Goal: Task Accomplishment & Management: Manage account settings

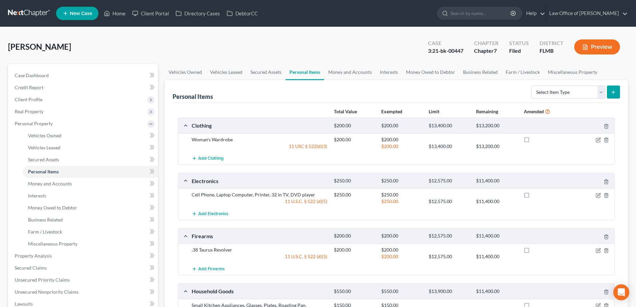
click at [39, 13] on link at bounding box center [29, 13] width 43 height 12
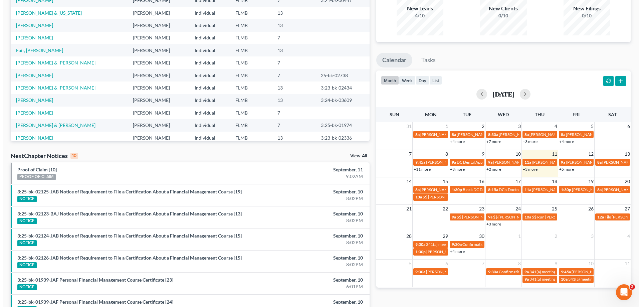
scroll to position [79, 0]
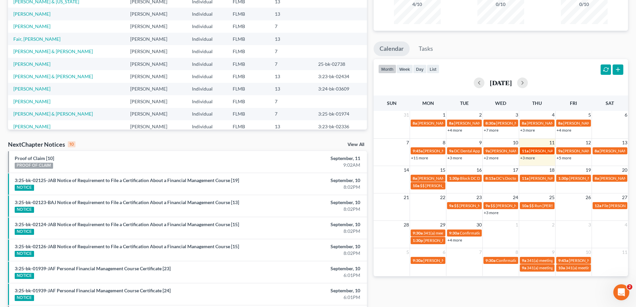
drag, startPoint x: 529, startPoint y: 159, endPoint x: 539, endPoint y: 151, distance: 13.1
click at [539, 151] on tbody "9:45a Roger coming in for 341 9a DC Dental Appt with Dr. Bahri 9a Barbara & Jam…" at bounding box center [500, 154] width 254 height 14
click at [531, 158] on link "+3 more" at bounding box center [527, 157] width 15 height 5
click at [540, 56] on ul "Calendar Tasks" at bounding box center [500, 50] width 254 height 18
click at [564, 158] on link "+5 more" at bounding box center [563, 157] width 15 height 5
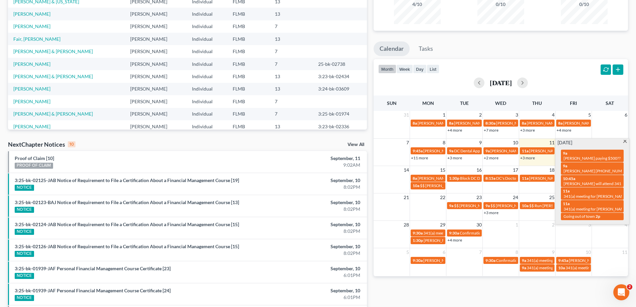
click at [488, 43] on ul "Calendar Tasks" at bounding box center [500, 50] width 254 height 18
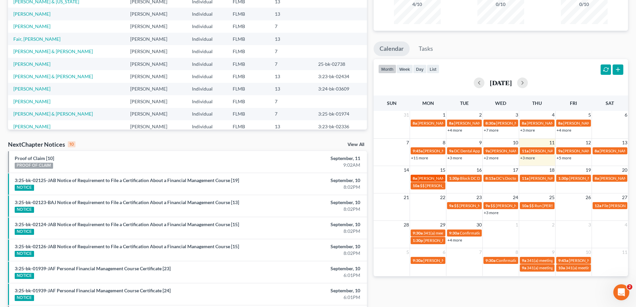
click at [429, 175] on link "8a Sean Simmons 904-792-1773" at bounding box center [427, 178] width 35 height 7
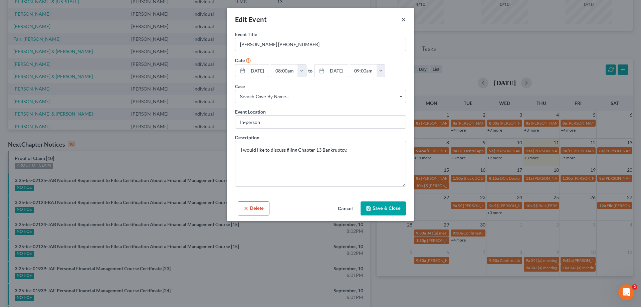
click at [402, 20] on button "×" at bounding box center [403, 19] width 5 height 8
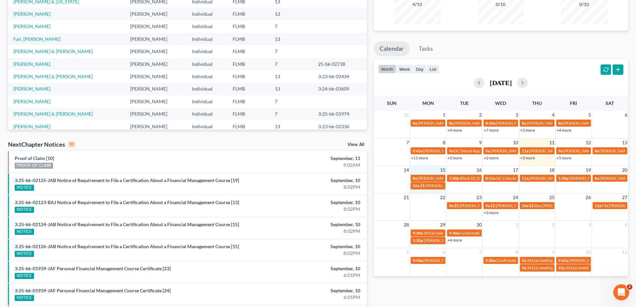
click at [425, 169] on td "15" at bounding box center [428, 170] width 36 height 8
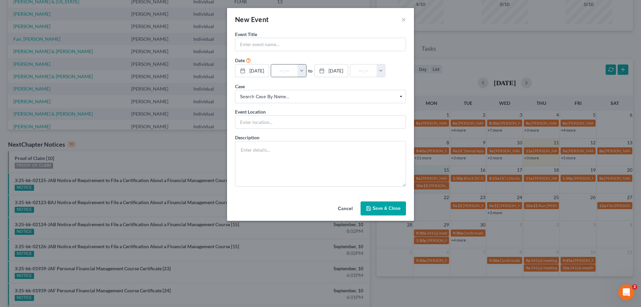
click at [306, 74] on button "button" at bounding box center [301, 70] width 9 height 13
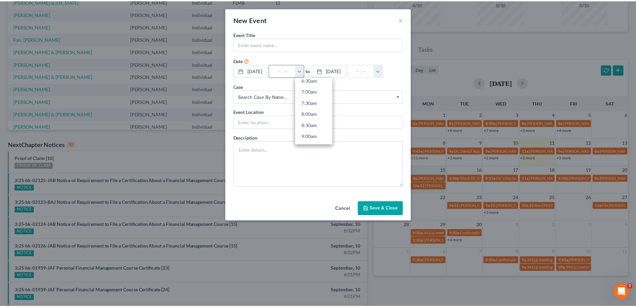
scroll to position [167, 0]
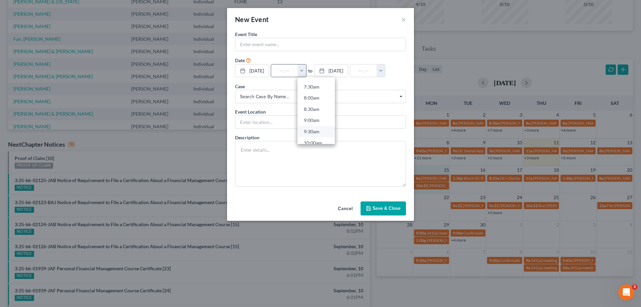
click at [320, 130] on link "9:30am" at bounding box center [315, 131] width 37 height 11
type input "9:30am"
type input "10:30am"
click at [305, 43] on input "text" at bounding box center [320, 44] width 170 height 13
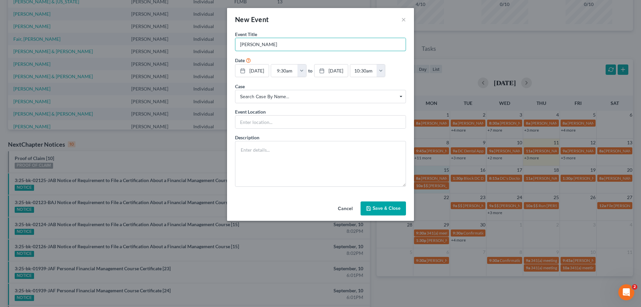
type input "[PERSON_NAME]"
click at [377, 209] on button "Save & Close" at bounding box center [382, 208] width 45 height 14
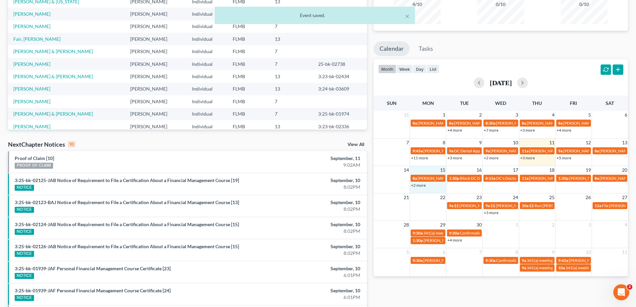
click at [421, 184] on link "+2 more" at bounding box center [418, 185] width 15 height 5
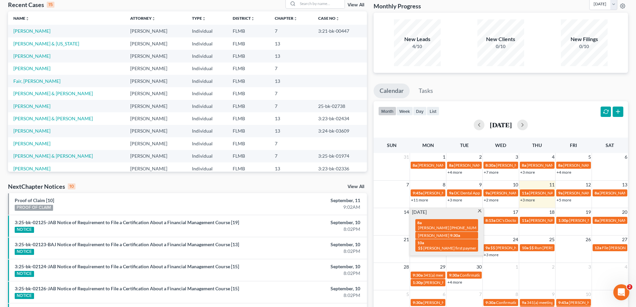
scroll to position [0, 0]
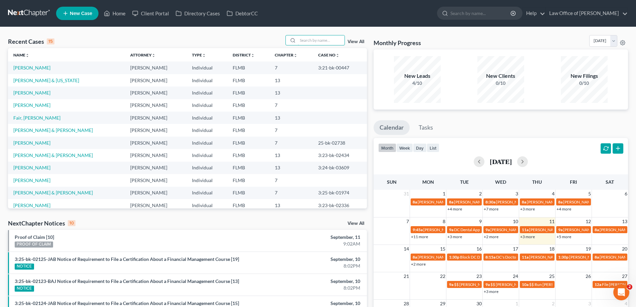
drag, startPoint x: 331, startPoint y: 37, endPoint x: 317, endPoint y: 31, distance: 15.2
click at [330, 37] on input "search" at bounding box center [321, 40] width 47 height 10
type input "fair"
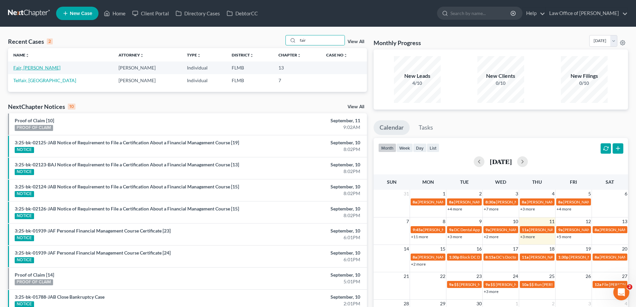
click at [20, 66] on link "Fair, [PERSON_NAME]" at bounding box center [36, 68] width 47 height 6
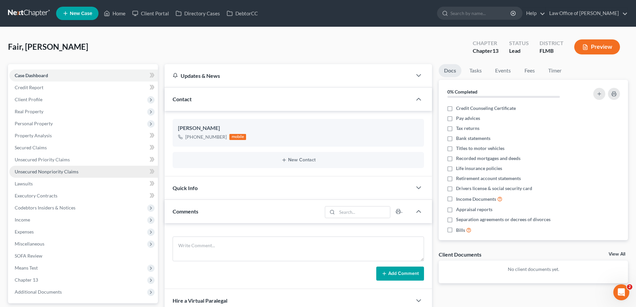
click at [50, 170] on span "Unsecured Nonpriority Claims" at bounding box center [47, 172] width 64 height 6
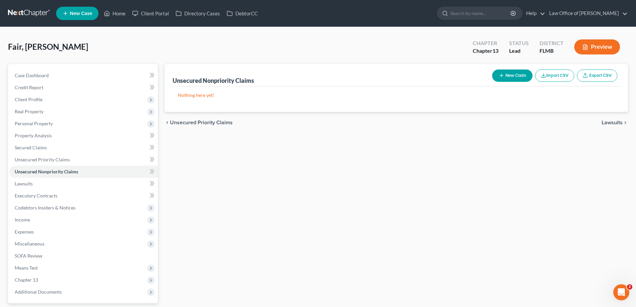
click at [32, 12] on link at bounding box center [29, 13] width 43 height 12
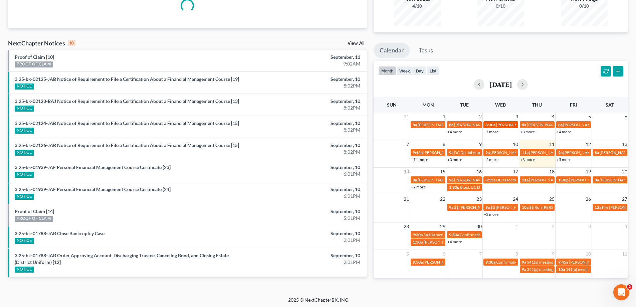
scroll to position [79, 0]
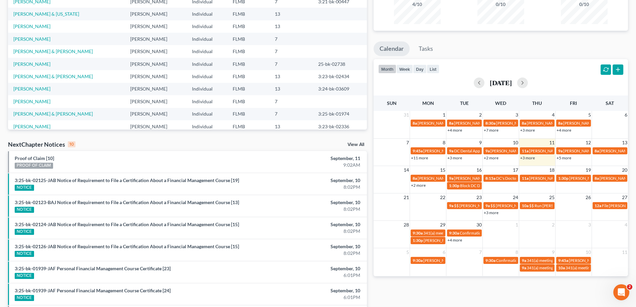
click at [533, 158] on link "+3 more" at bounding box center [527, 157] width 15 height 5
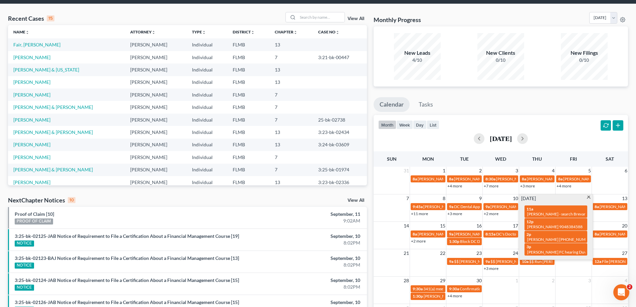
scroll to position [0, 0]
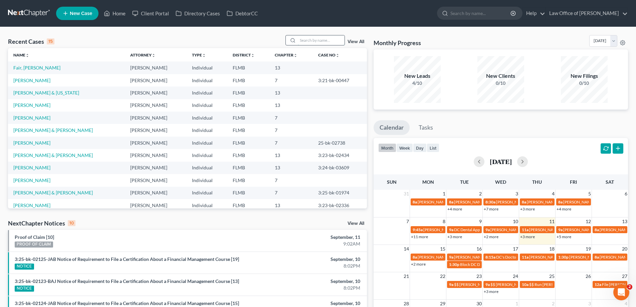
click at [311, 41] on input "search" at bounding box center [321, 40] width 47 height 10
type input "[PERSON_NAME]"
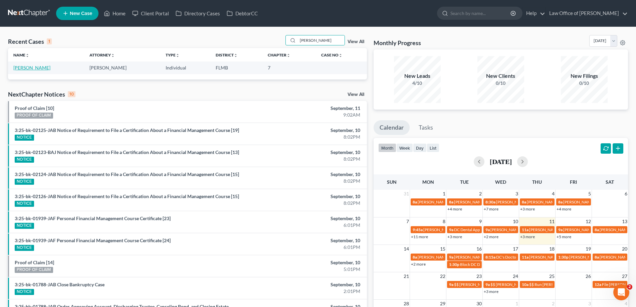
click at [41, 68] on link "[PERSON_NAME]" at bounding box center [31, 68] width 37 height 6
